Goal: Task Accomplishment & Management: Manage account settings

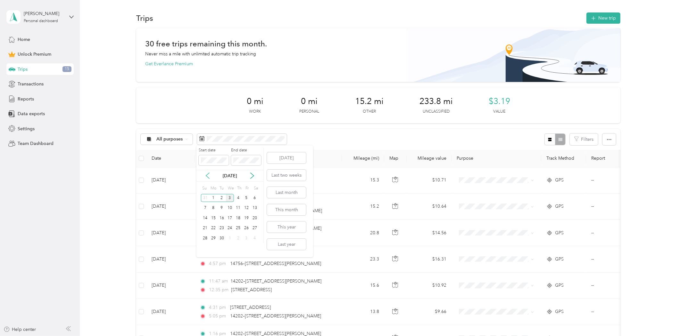
click at [209, 176] on icon at bounding box center [207, 176] width 6 height 6
click at [215, 227] on div "18" at bounding box center [213, 229] width 8 height 8
click at [207, 246] on div "31" at bounding box center [205, 249] width 8 height 8
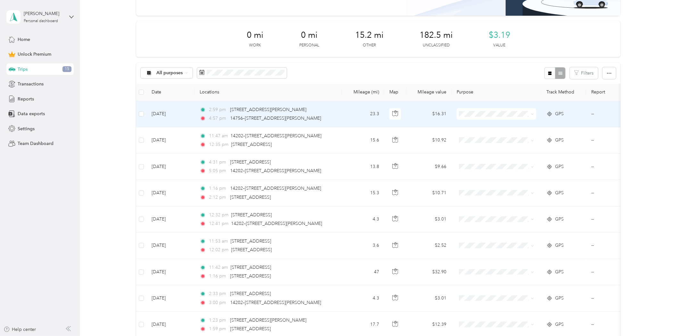
scroll to position [71, 0]
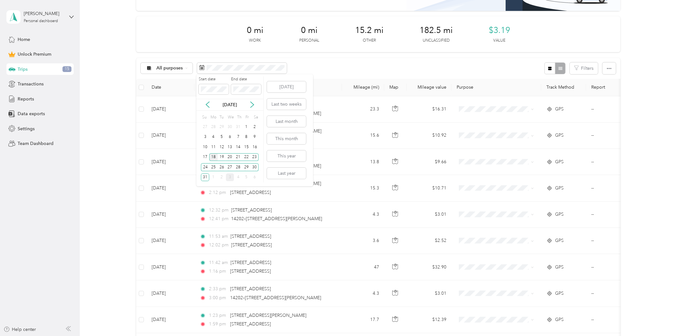
click at [213, 158] on div "18" at bounding box center [213, 157] width 8 height 8
click at [247, 159] on div "22" at bounding box center [246, 157] width 8 height 8
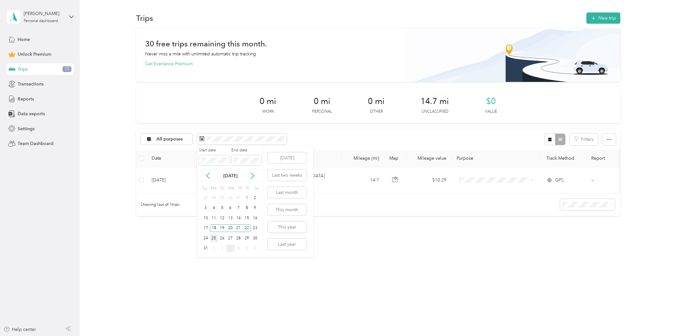
click at [214, 238] on div "25" at bounding box center [214, 238] width 8 height 8
click at [246, 240] on div "29" at bounding box center [246, 238] width 8 height 8
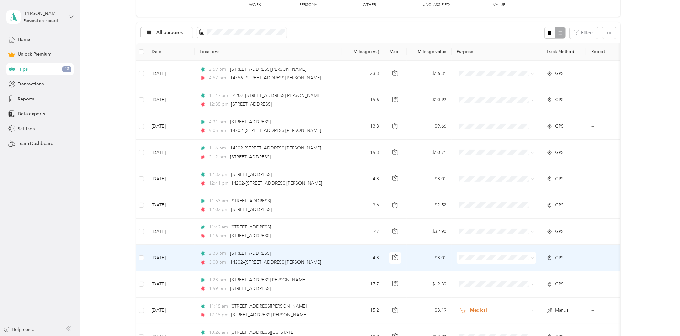
scroll to position [71, 0]
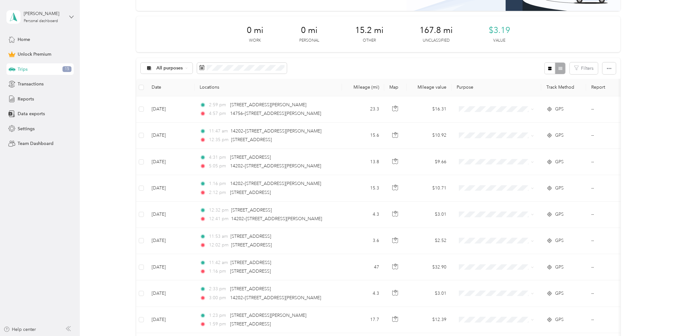
click at [70, 16] on icon at bounding box center [72, 17] width 4 height 2
click at [48, 51] on div "Log out" at bounding box center [74, 52] width 126 height 11
